Goal: Navigation & Orientation: Find specific page/section

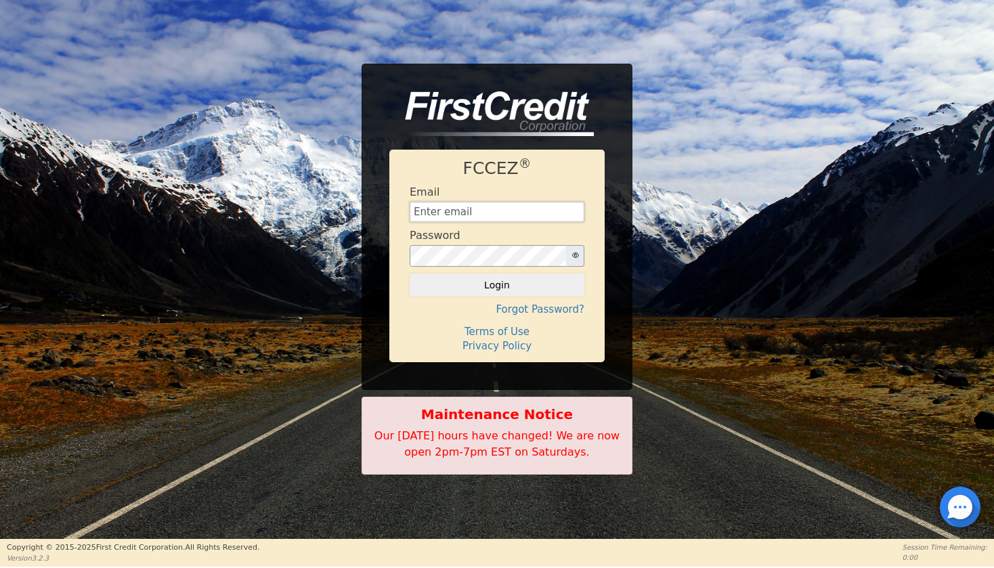
click at [480, 214] on input "text" at bounding box center [496, 212] width 175 height 20
type input "[EMAIL_ADDRESS][DOMAIN_NAME]"
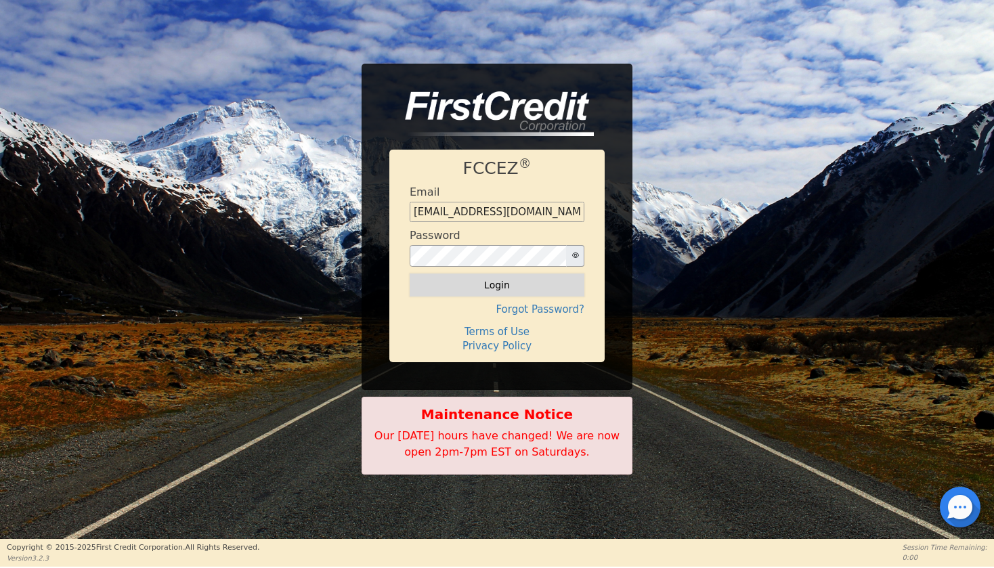
click at [513, 290] on button "Login" at bounding box center [496, 284] width 175 height 23
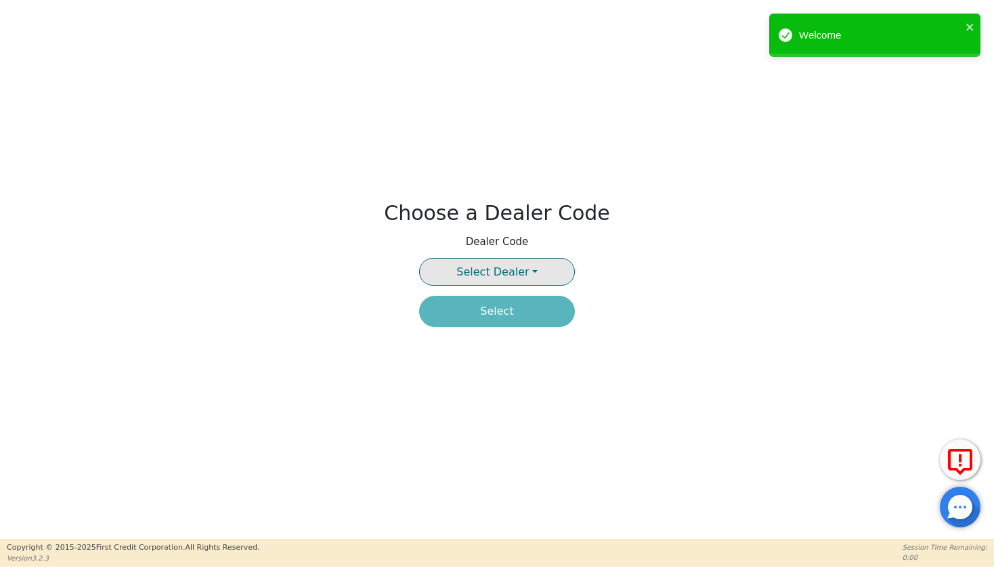
click at [487, 277] on span "Select Dealer" at bounding box center [492, 271] width 72 height 13
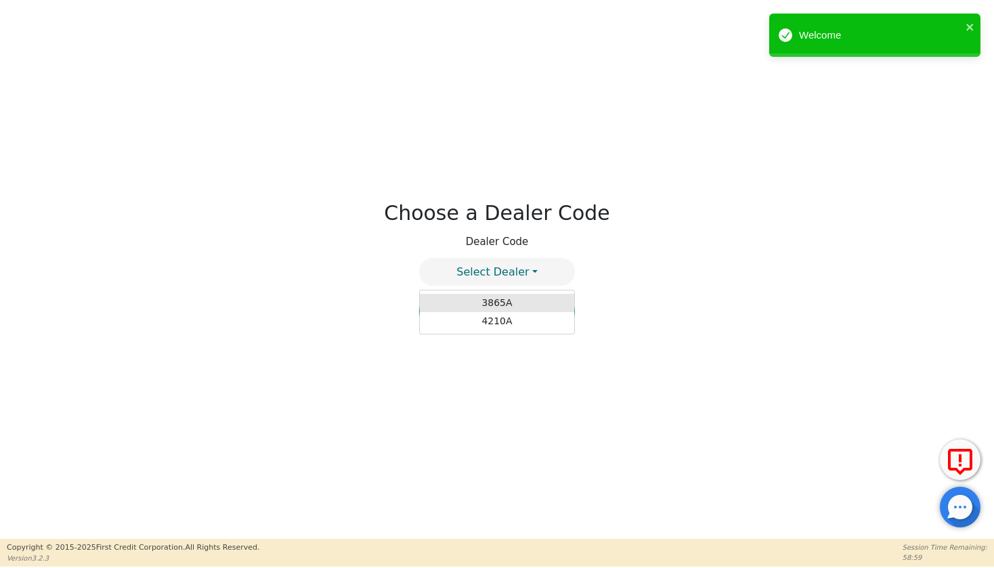
click at [501, 305] on link "3865A" at bounding box center [497, 303] width 154 height 18
click at [497, 314] on button "Select" at bounding box center [497, 311] width 156 height 31
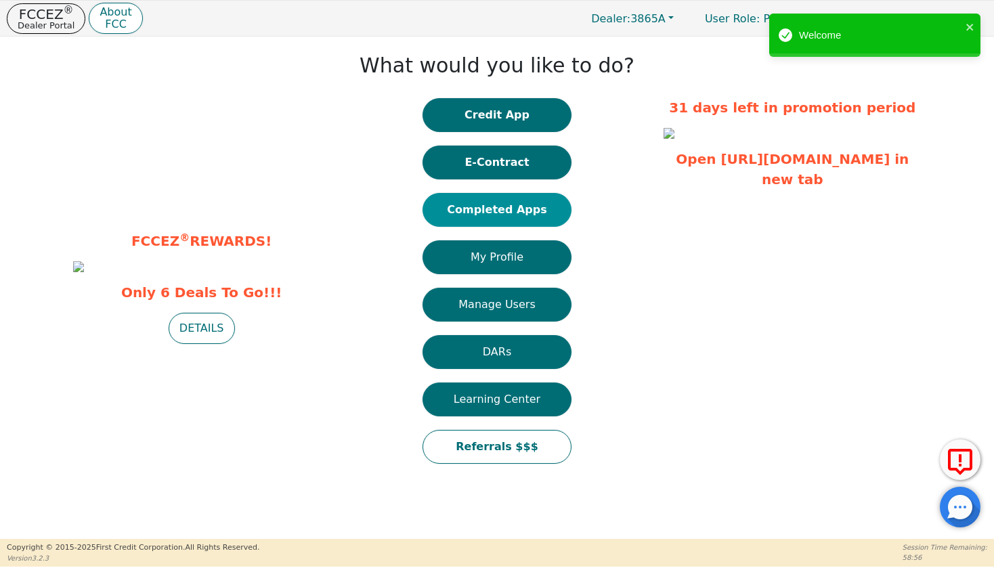
click at [490, 220] on button "Completed Apps" at bounding box center [496, 210] width 149 height 34
